Goal: Navigation & Orientation: Find specific page/section

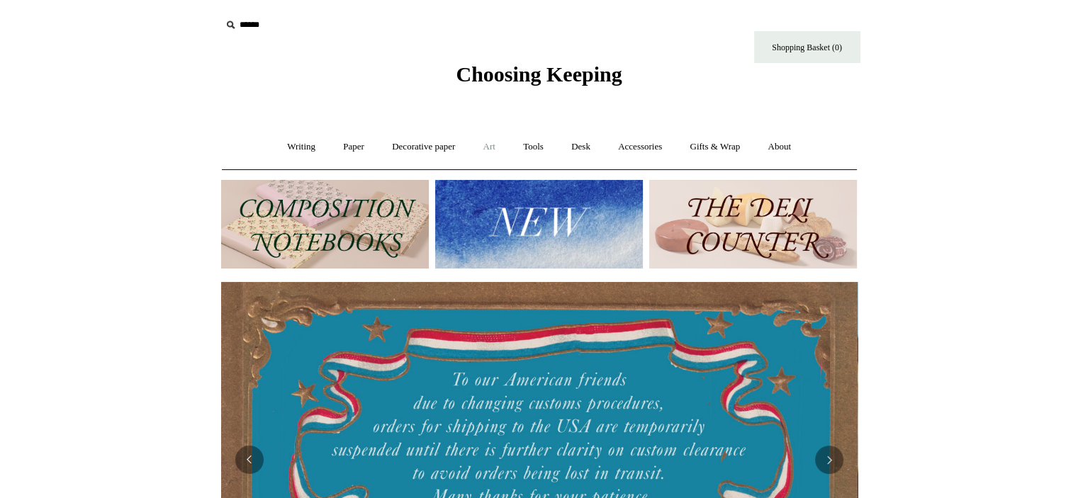
click at [489, 148] on link "Art +" at bounding box center [489, 147] width 38 height 38
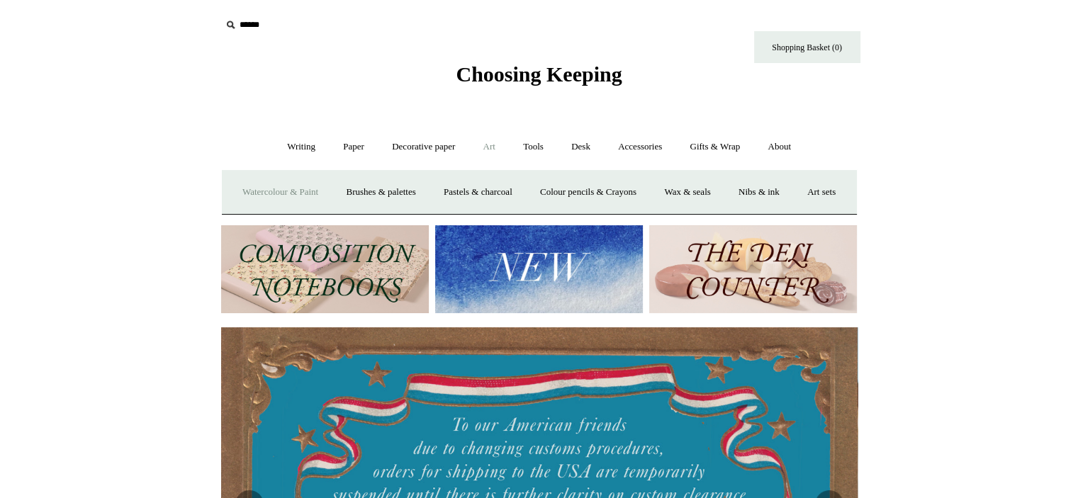
click at [281, 196] on link "Watercolour & Paint" at bounding box center [280, 193] width 101 height 38
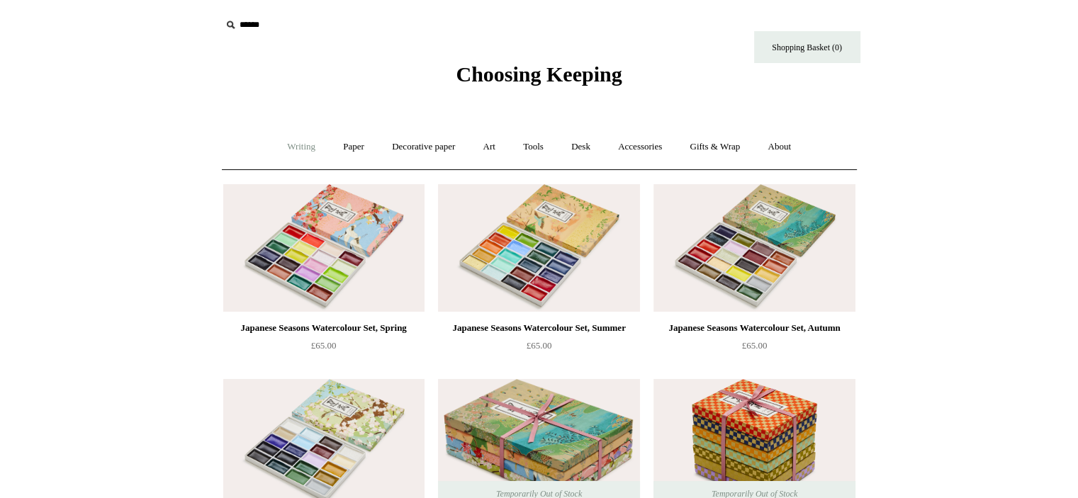
click at [296, 152] on link "Writing +" at bounding box center [301, 147] width 54 height 38
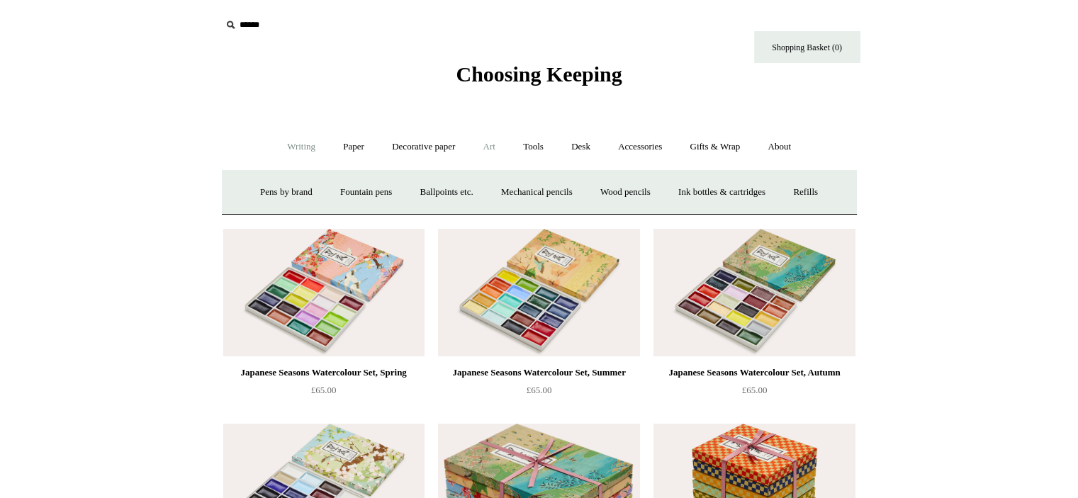
click at [483, 141] on link "Art +" at bounding box center [489, 147] width 38 height 38
click at [595, 191] on link "Colour pencils & Crayons" at bounding box center [588, 193] width 122 height 38
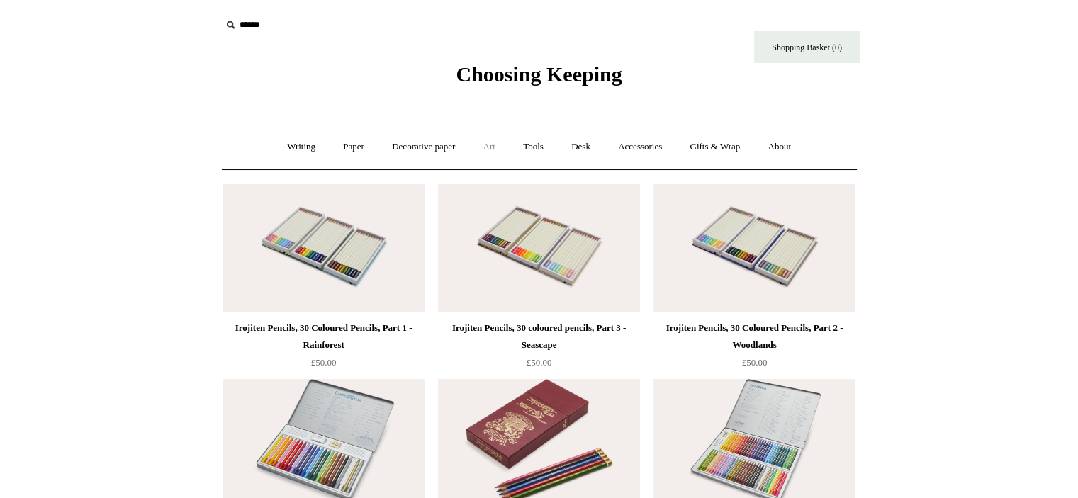
click at [490, 146] on link "Art +" at bounding box center [489, 147] width 38 height 38
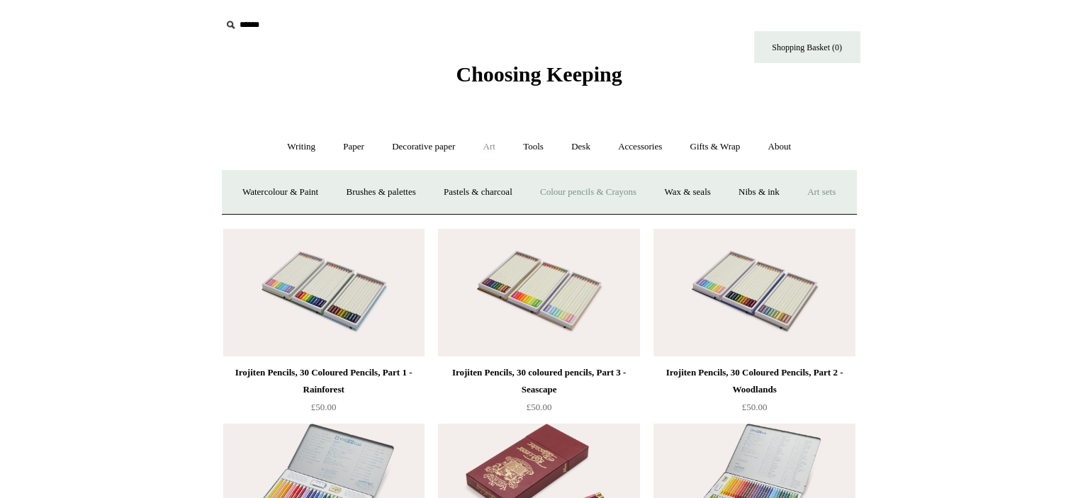
click at [794, 211] on link "Art sets" at bounding box center [821, 193] width 54 height 38
